Goal: Navigation & Orientation: Find specific page/section

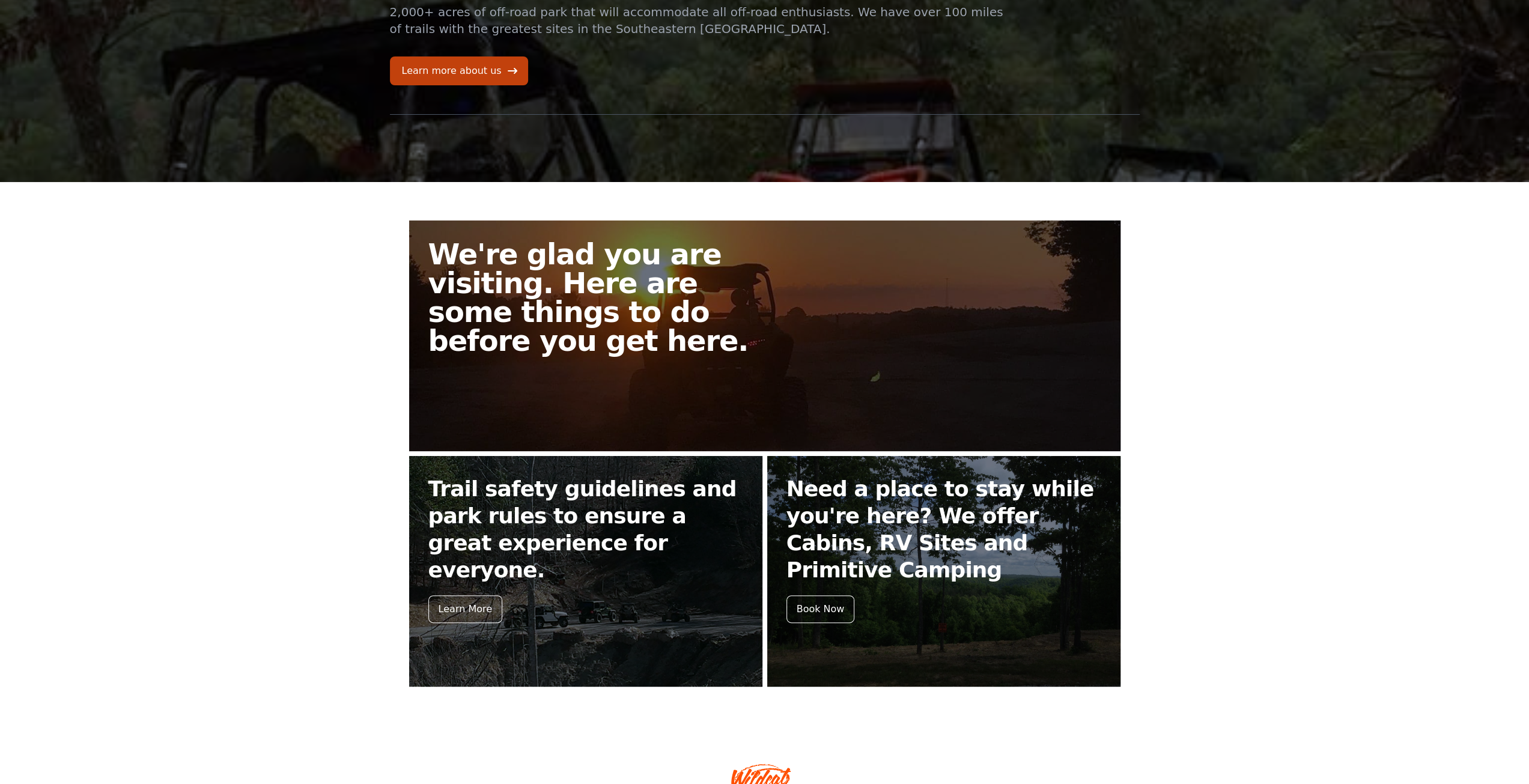
scroll to position [9, 0]
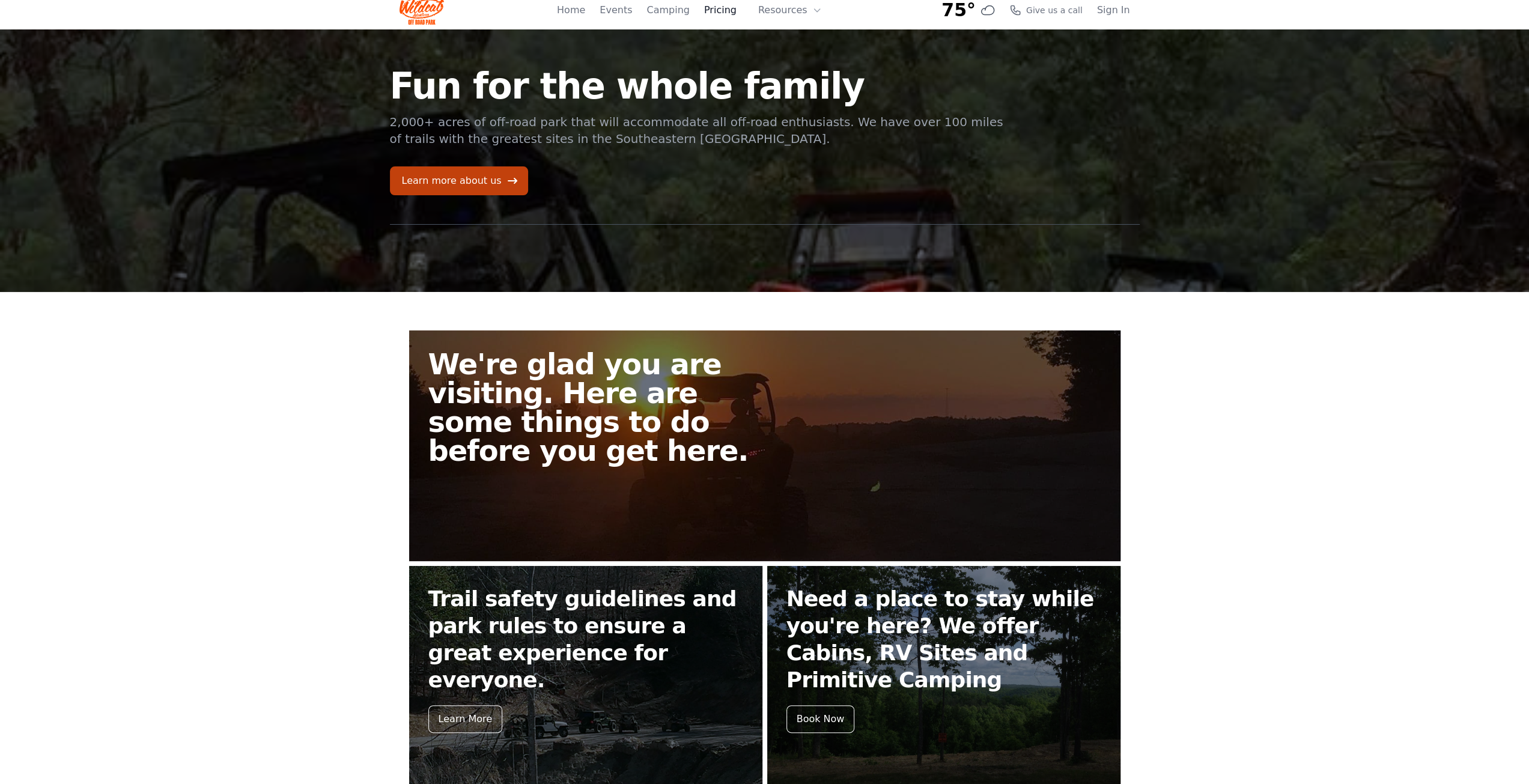
click at [726, 14] on link "Pricing" at bounding box center [720, 10] width 32 height 14
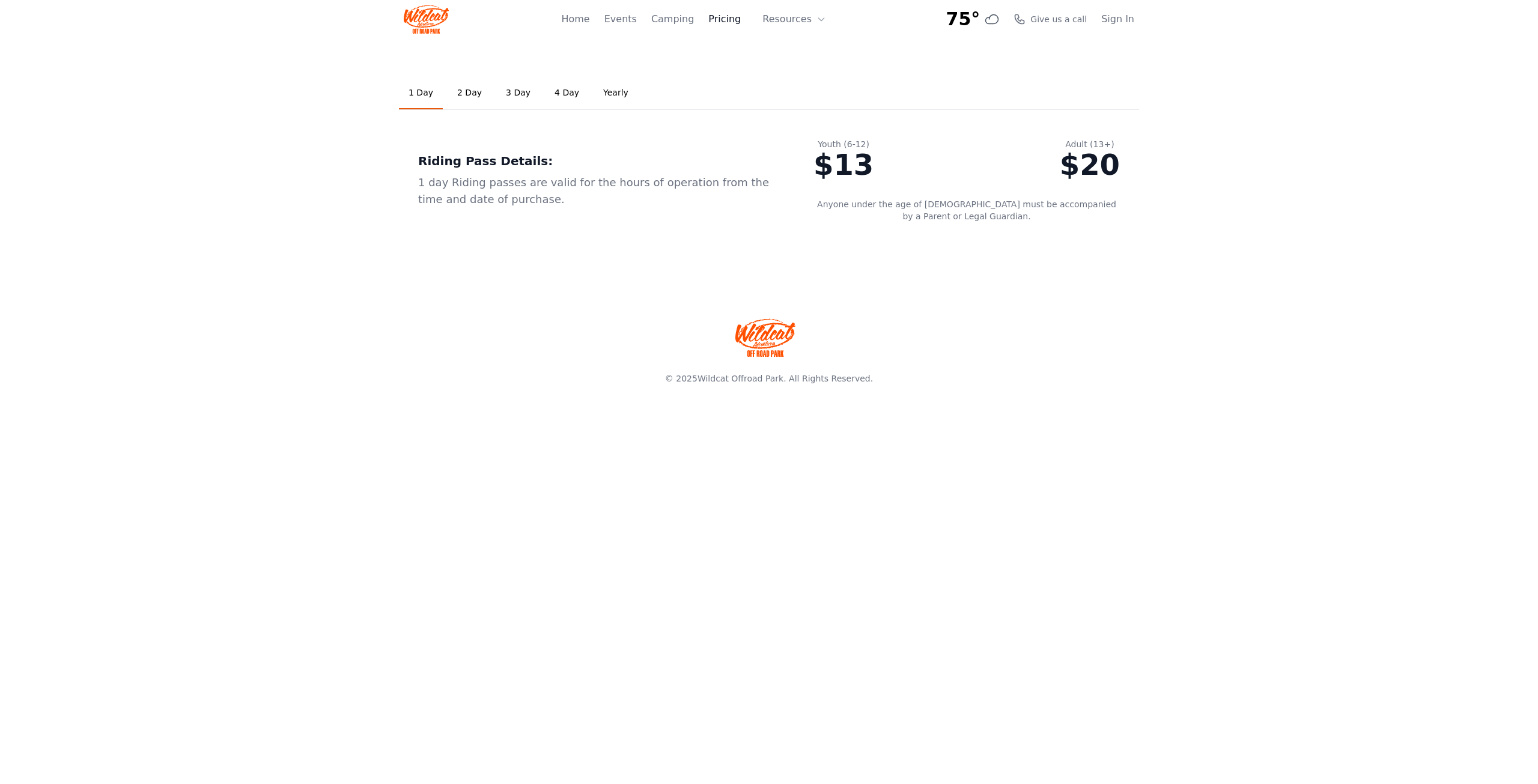
click at [728, 22] on link "Pricing" at bounding box center [725, 19] width 32 height 14
click at [620, 21] on div "Home Events Camping Pricing Resources About FAQ" at bounding box center [698, 19] width 272 height 38
click at [633, 22] on link "Events" at bounding box center [621, 19] width 32 height 14
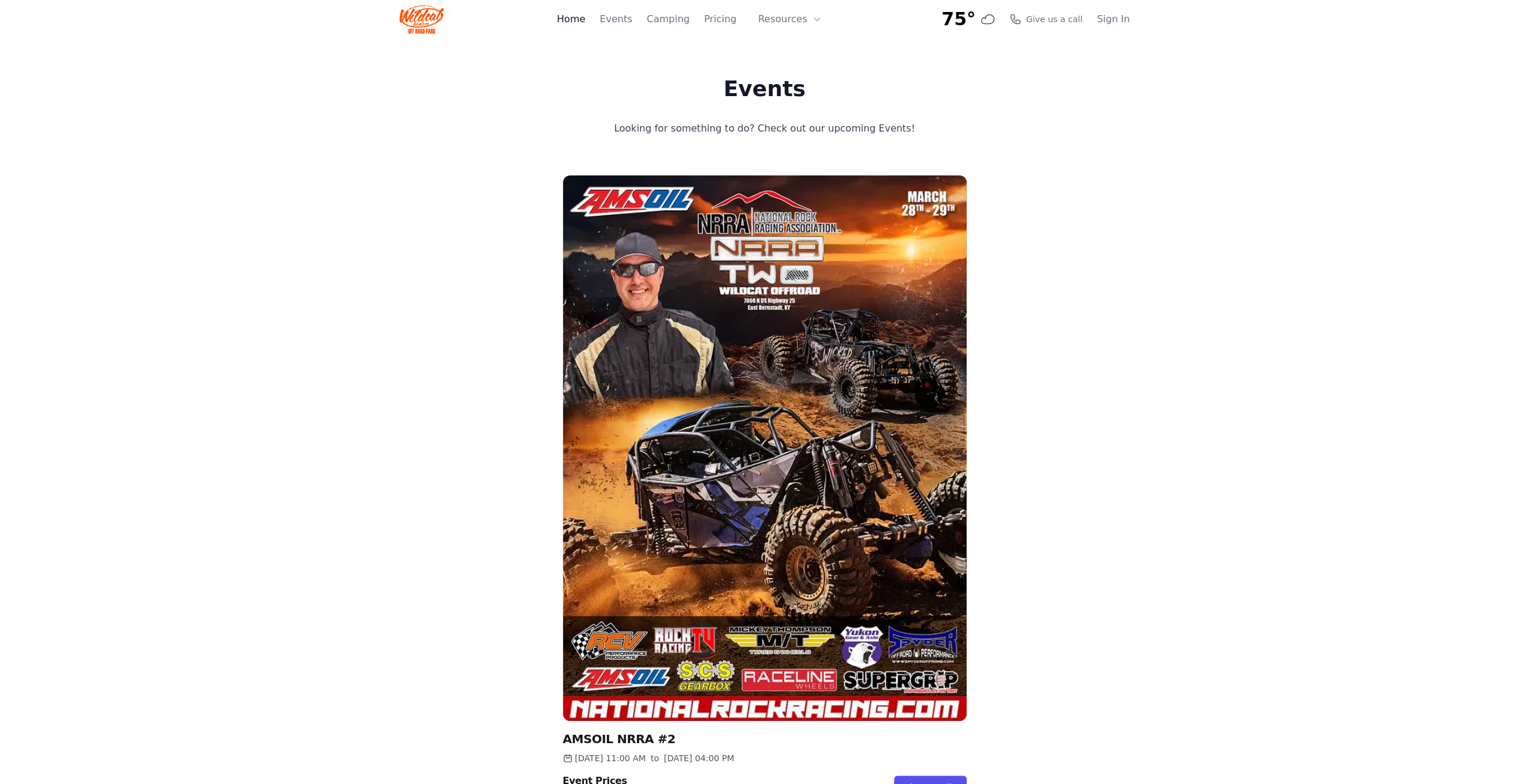
click at [585, 21] on link "Home" at bounding box center [571, 19] width 28 height 14
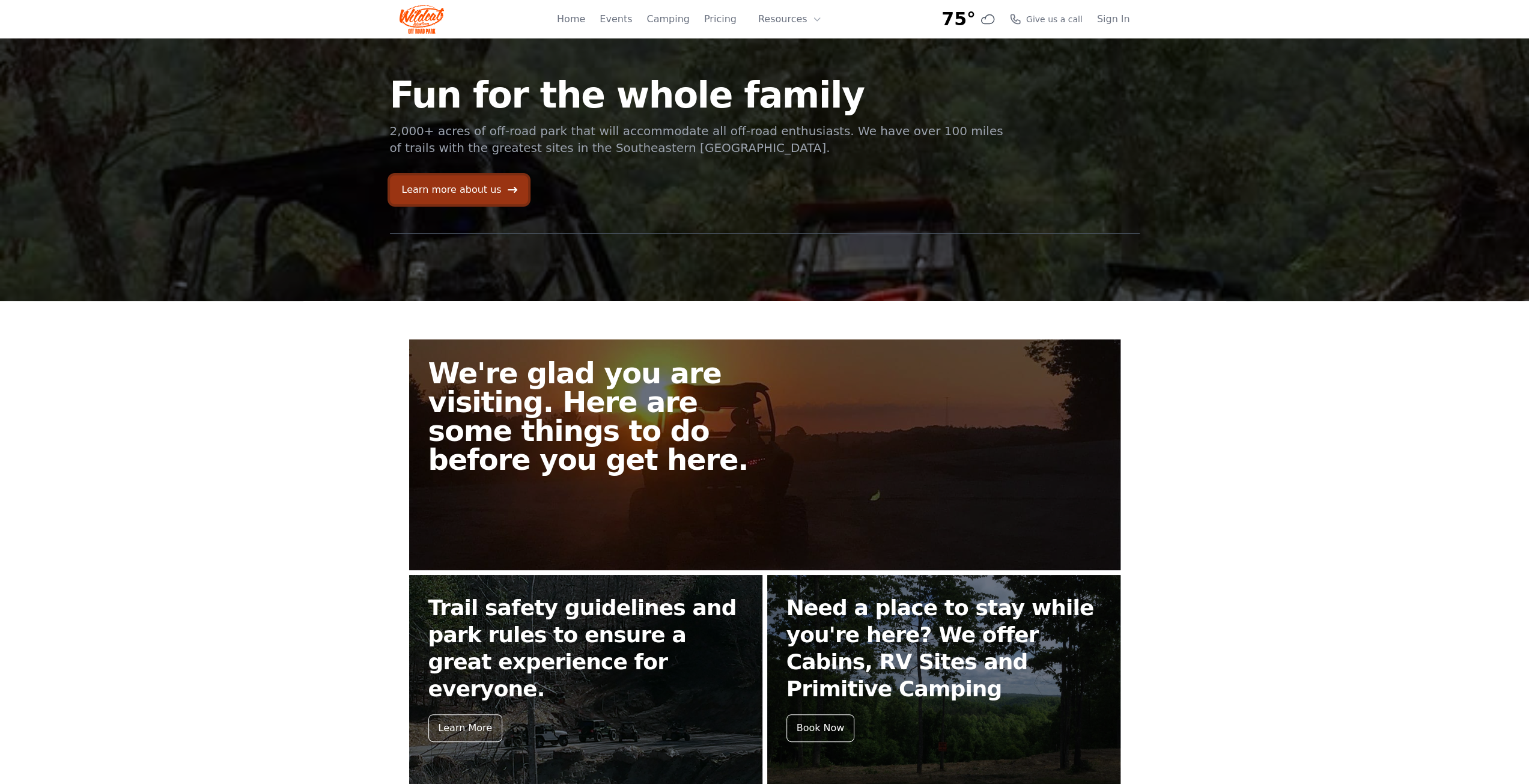
click at [476, 192] on link "Learn more about us" at bounding box center [459, 189] width 138 height 29
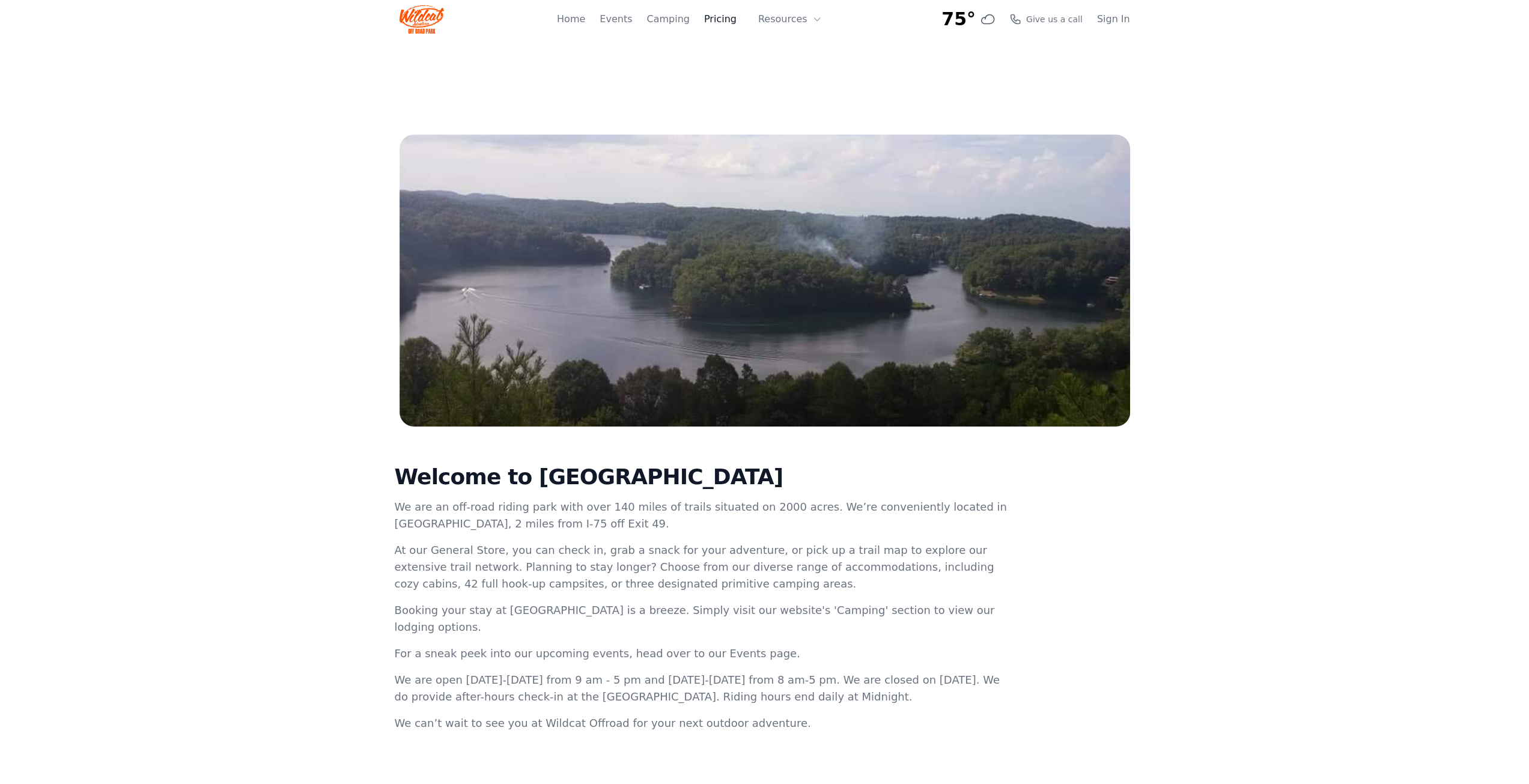
click at [723, 17] on link "Pricing" at bounding box center [720, 19] width 32 height 14
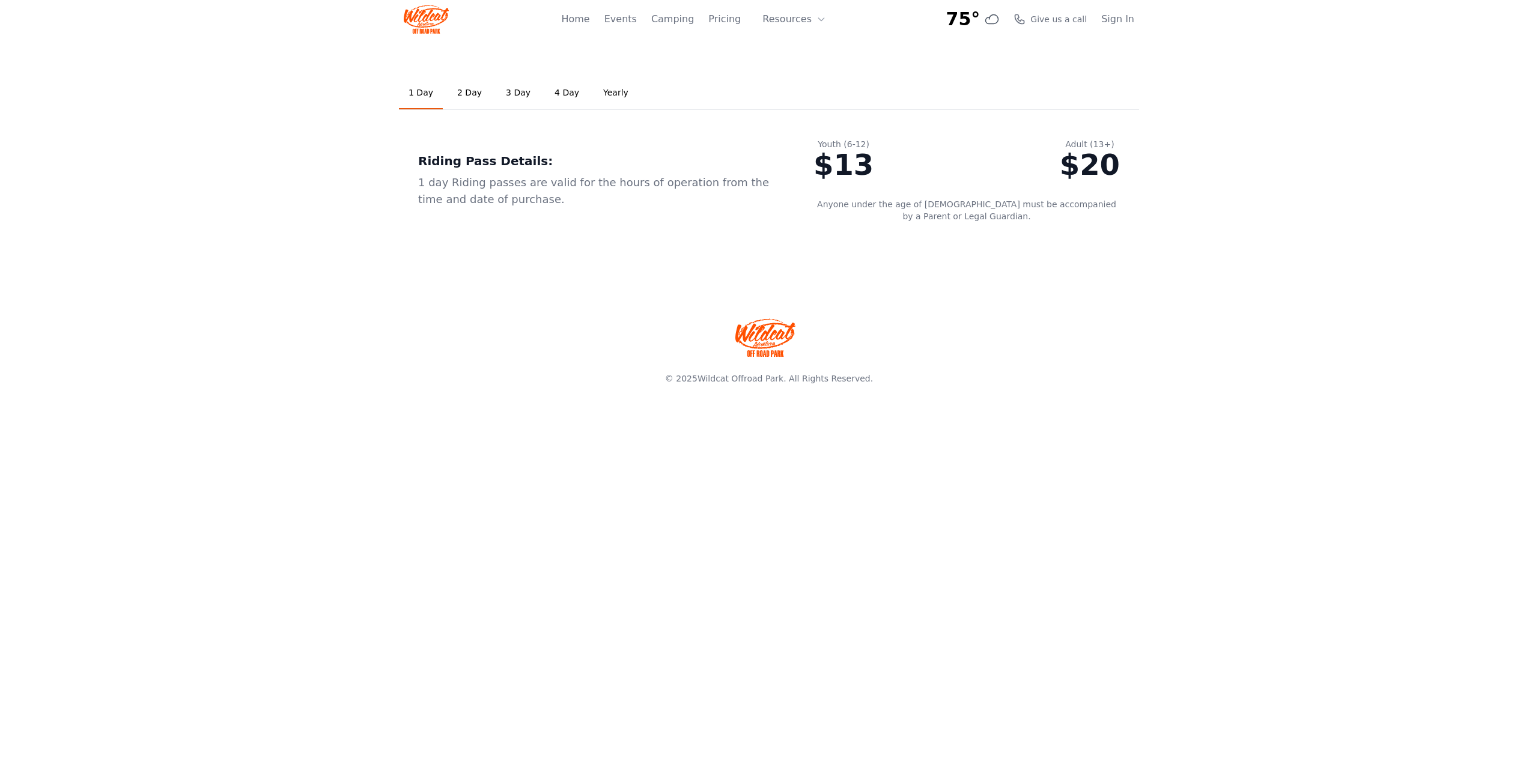
click at [464, 95] on link "2 Day" at bounding box center [469, 93] width 44 height 32
click at [511, 90] on link "3 Day" at bounding box center [518, 93] width 44 height 32
click at [556, 93] on link "4 Day" at bounding box center [566, 93] width 44 height 32
click at [598, 91] on link "Yearly" at bounding box center [616, 93] width 45 height 32
click at [794, 17] on button "Resources" at bounding box center [794, 19] width 78 height 24
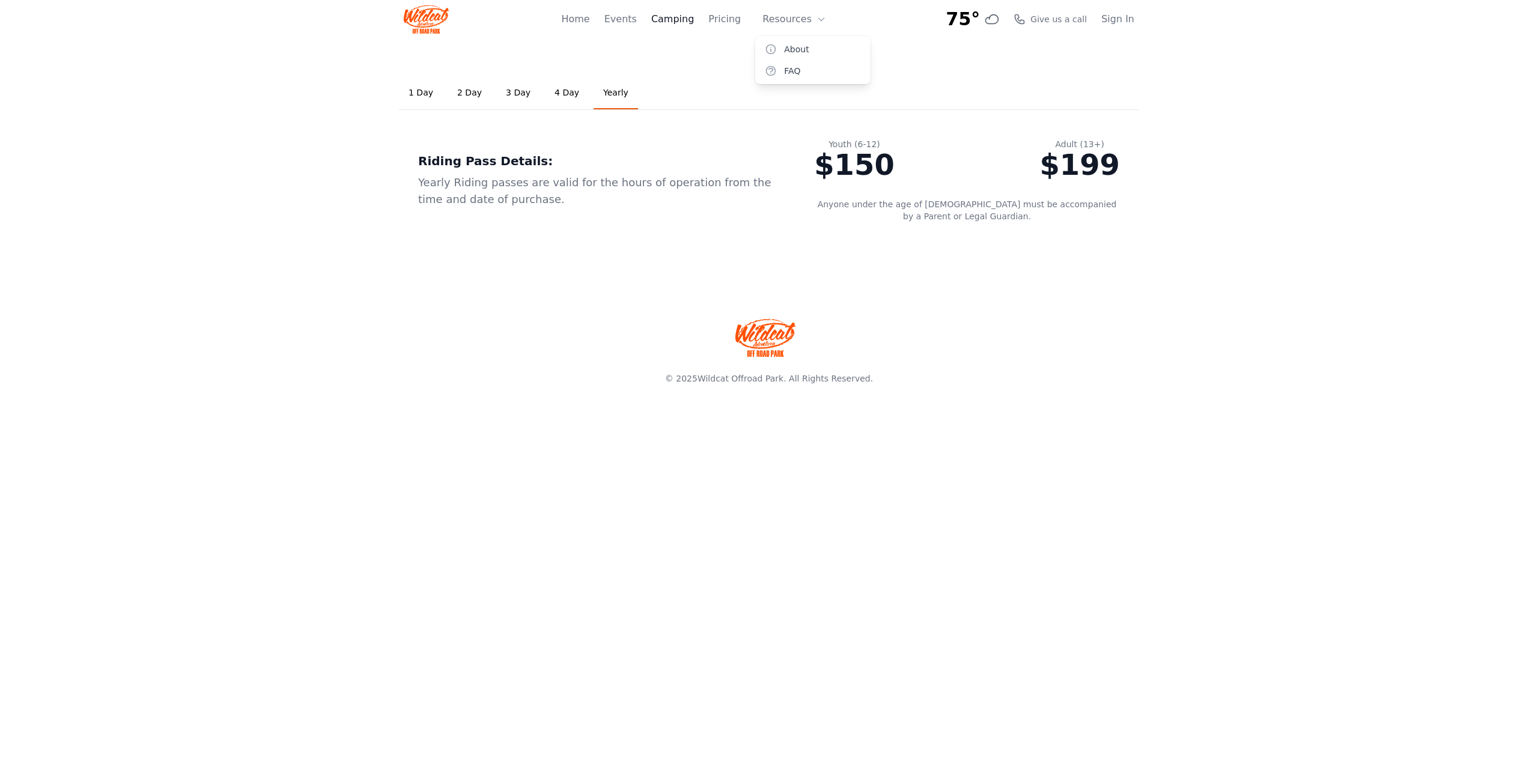
click at [676, 19] on link "Camping" at bounding box center [672, 19] width 43 height 14
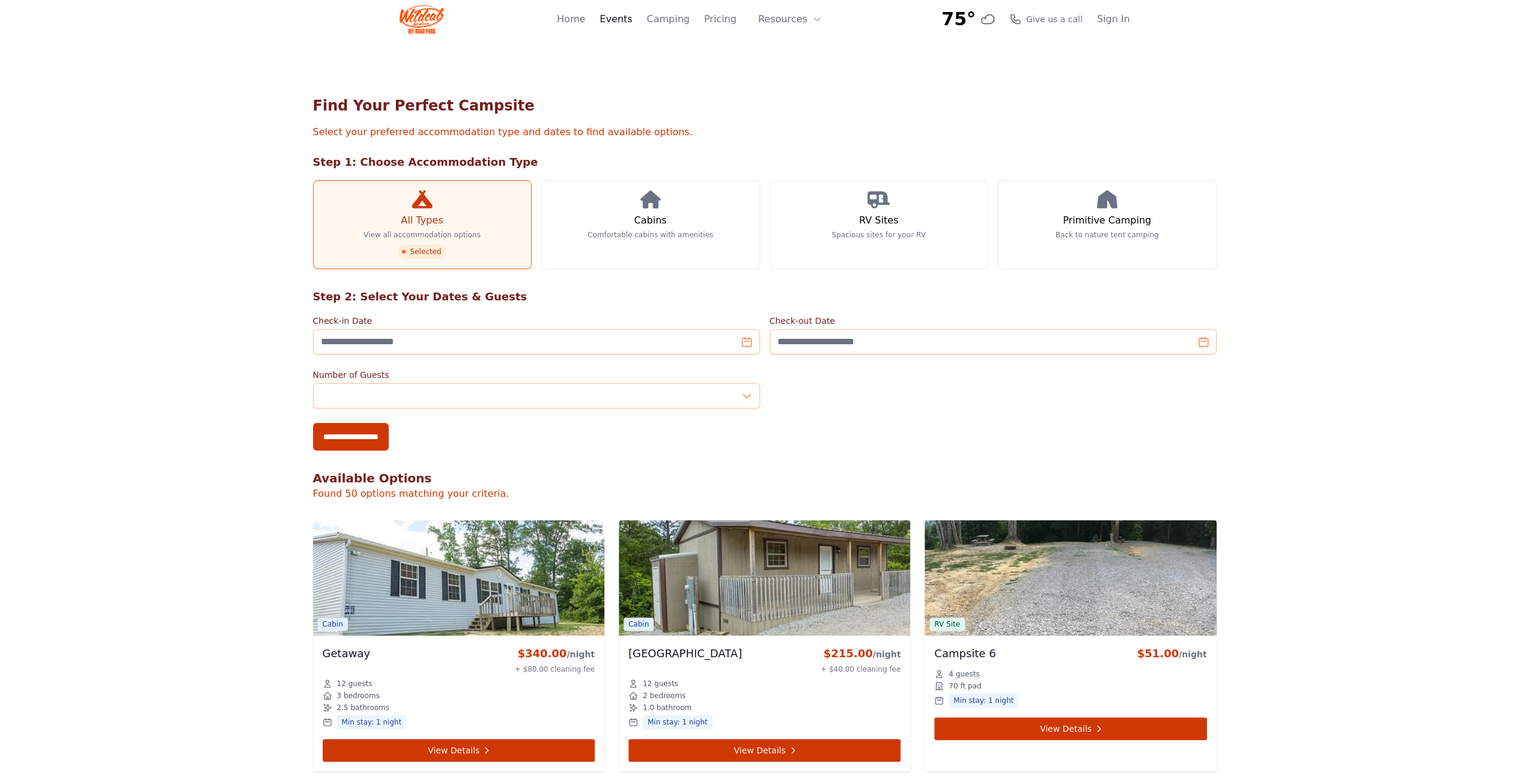
click at [631, 22] on link "Events" at bounding box center [616, 19] width 32 height 14
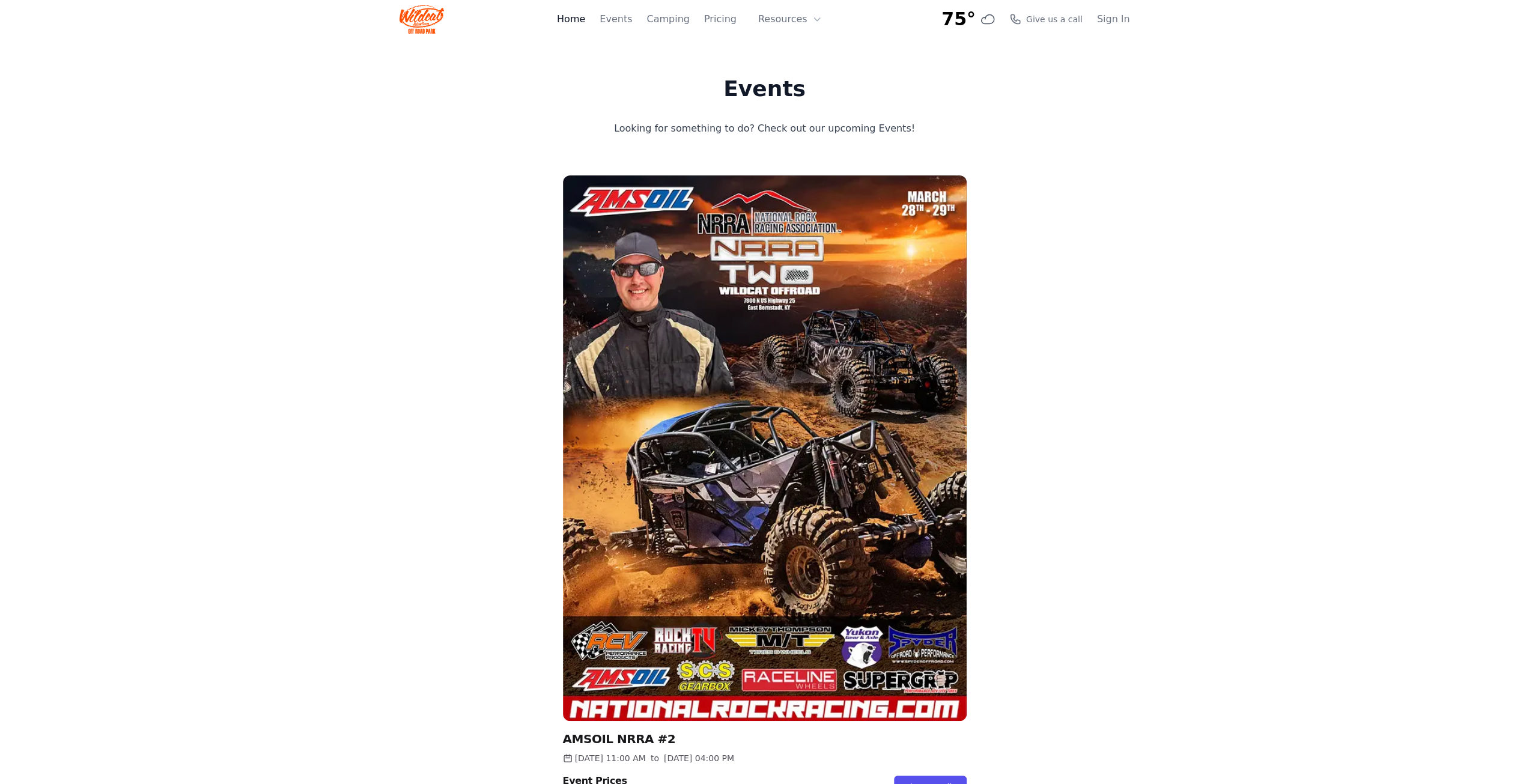
click at [582, 21] on link "Home" at bounding box center [571, 19] width 28 height 14
